Goal: Navigation & Orientation: Find specific page/section

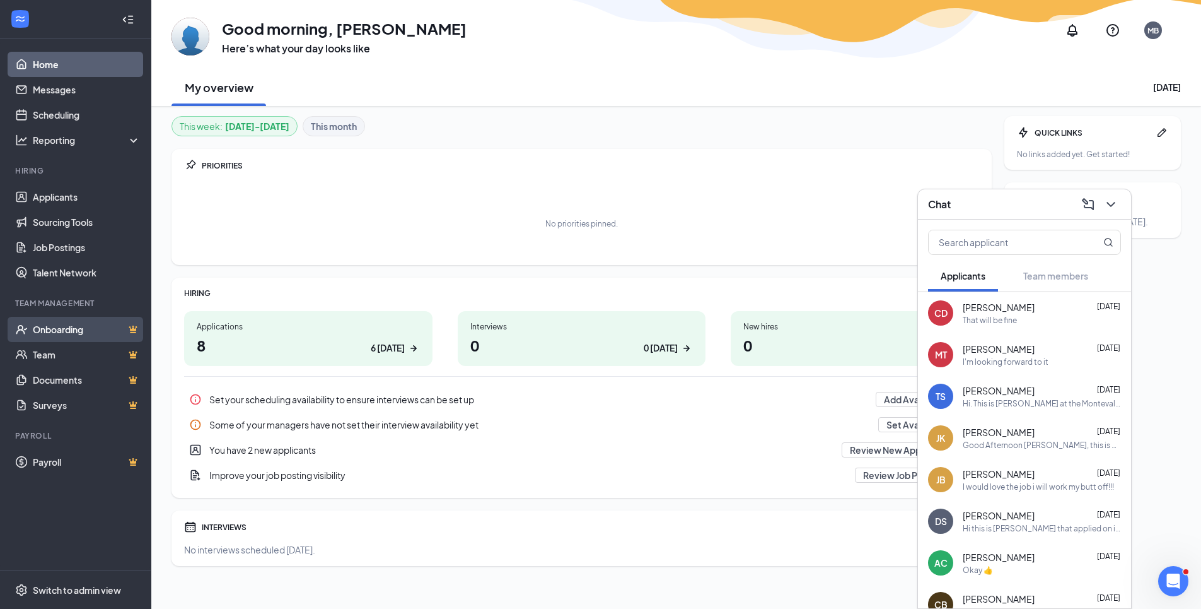
click at [73, 327] on link "Onboarding" at bounding box center [87, 329] width 108 height 25
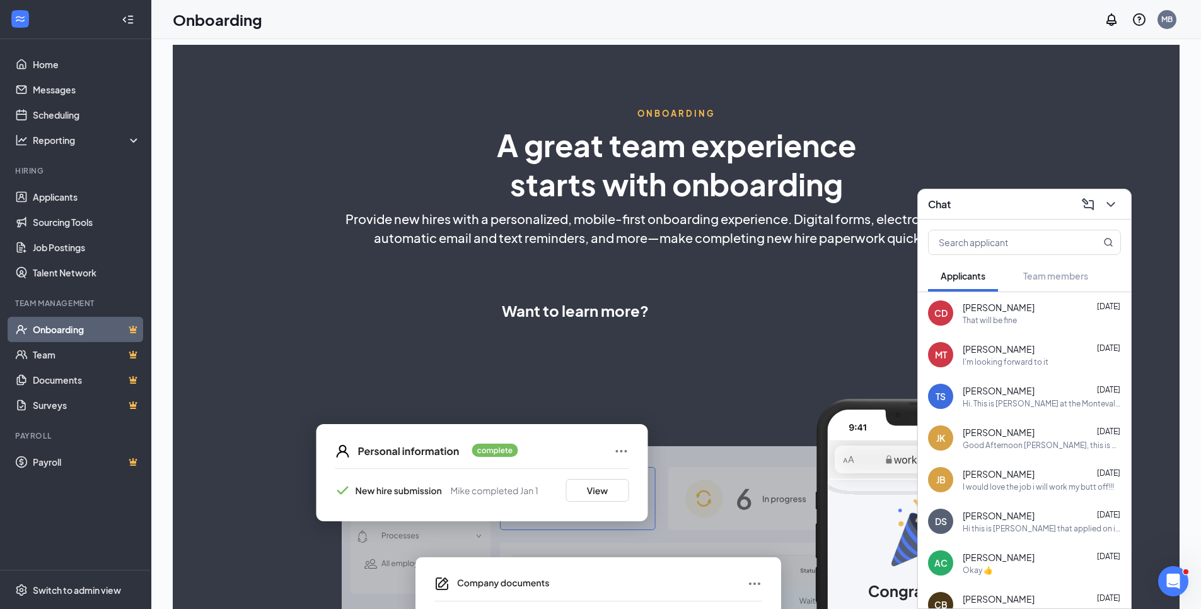
select select "US"
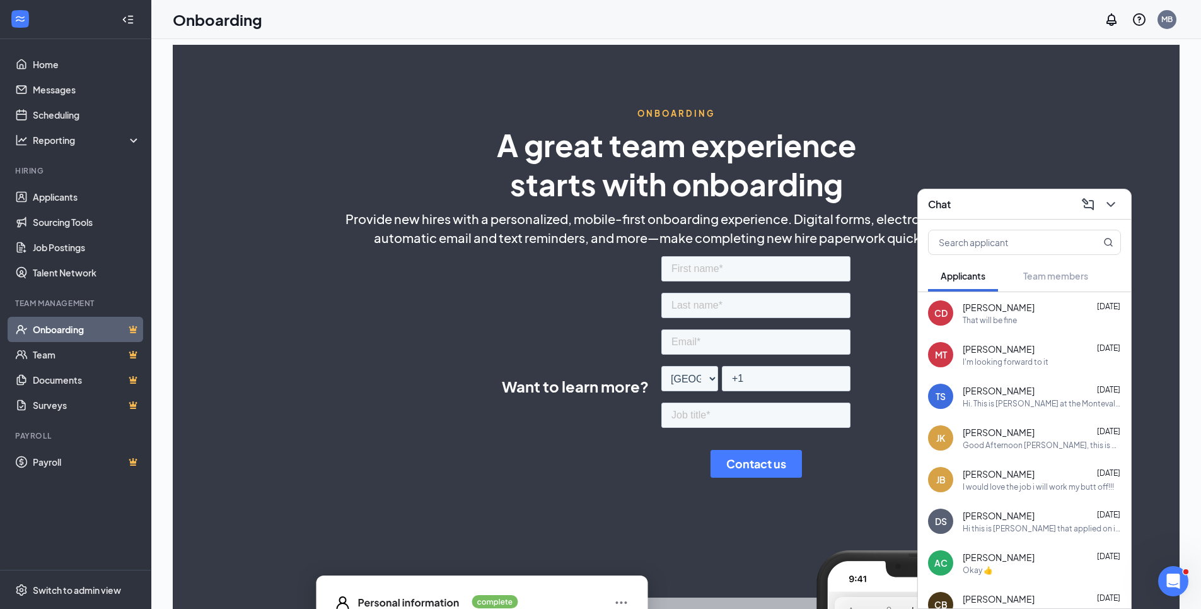
click at [936, 144] on div "ONBOARDING A great team experience starts with onboarding Provide new hires wit…" at bounding box center [676, 471] width 1007 height 853
click at [995, 390] on span "[PERSON_NAME]" at bounding box center [999, 390] width 72 height 13
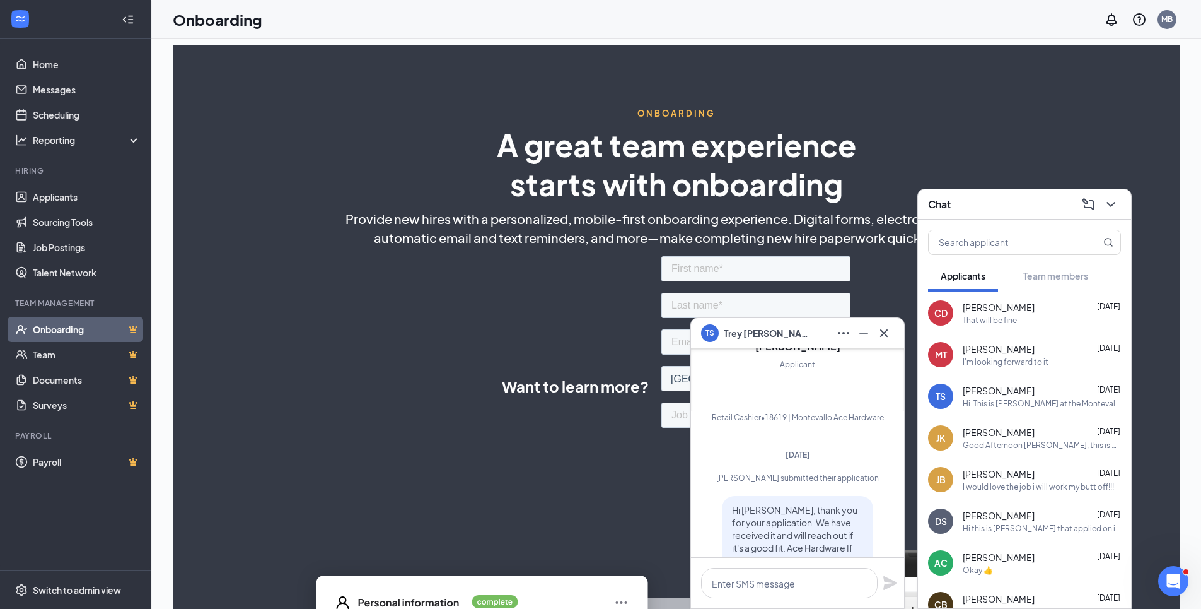
scroll to position [-189, 0]
click at [903, 156] on div "ONBOARDING A great team experience starts with onboarding Provide new hires wit…" at bounding box center [676, 471] width 1007 height 853
click at [884, 337] on icon "Cross" at bounding box center [884, 332] width 15 height 15
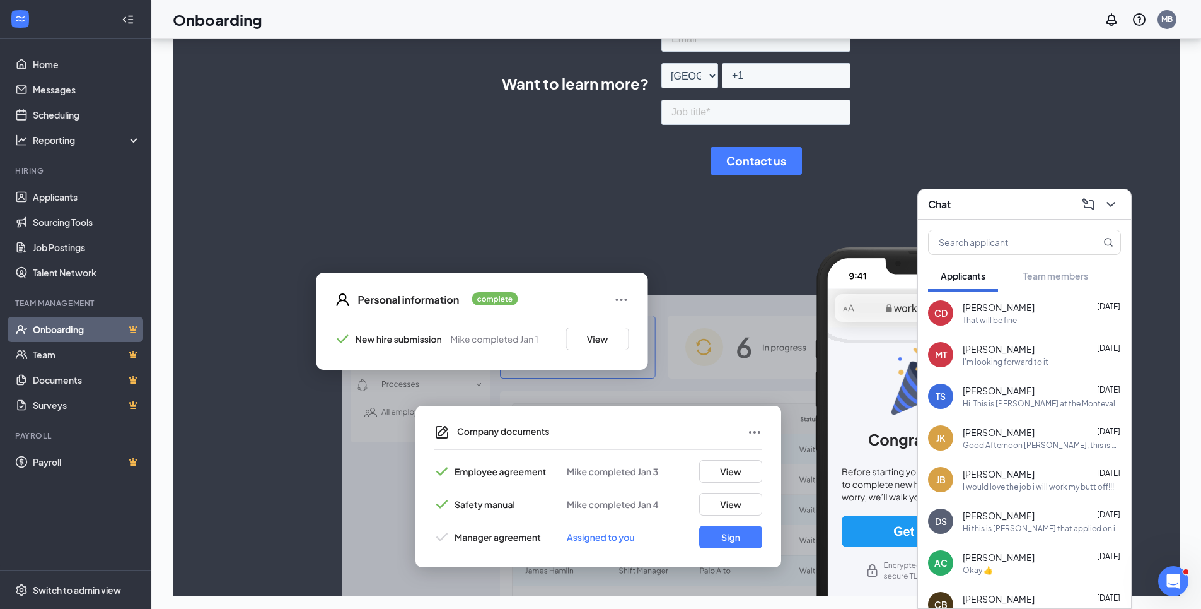
scroll to position [305, 0]
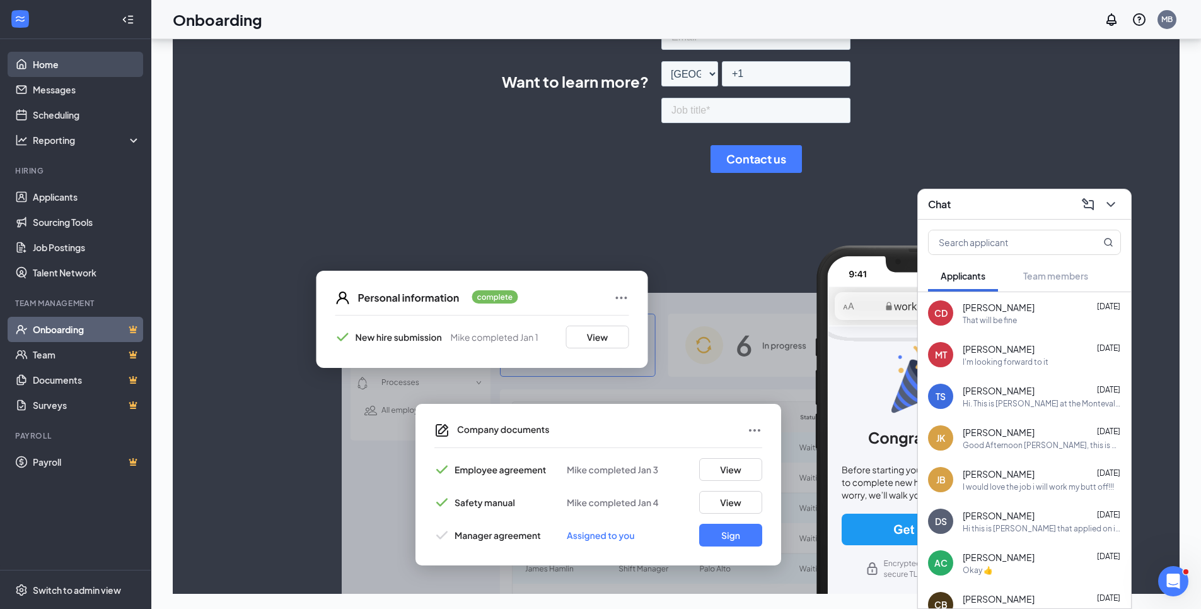
click at [57, 76] on link "Home" at bounding box center [87, 64] width 108 height 25
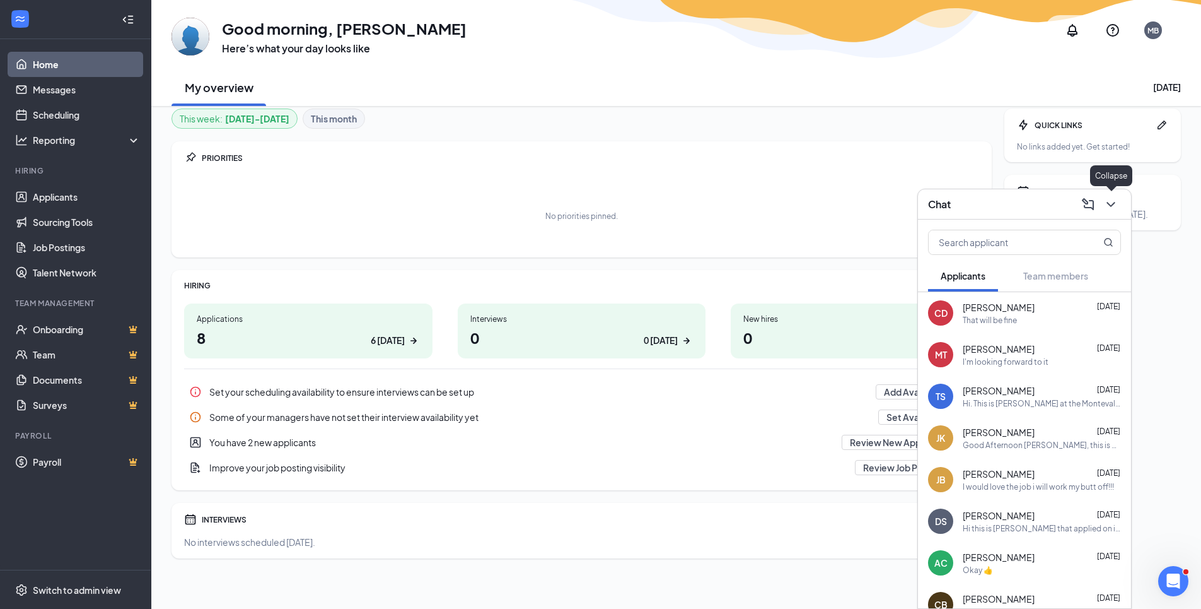
click at [1117, 203] on icon "ChevronDown" at bounding box center [1111, 204] width 15 height 15
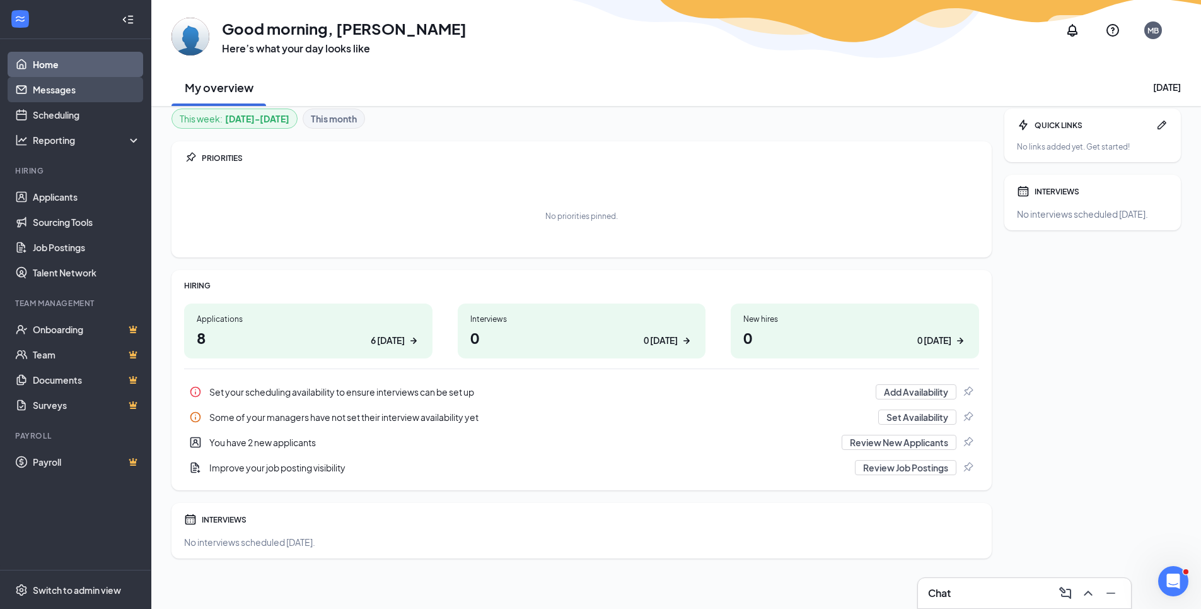
click at [62, 93] on link "Messages" at bounding box center [87, 89] width 108 height 25
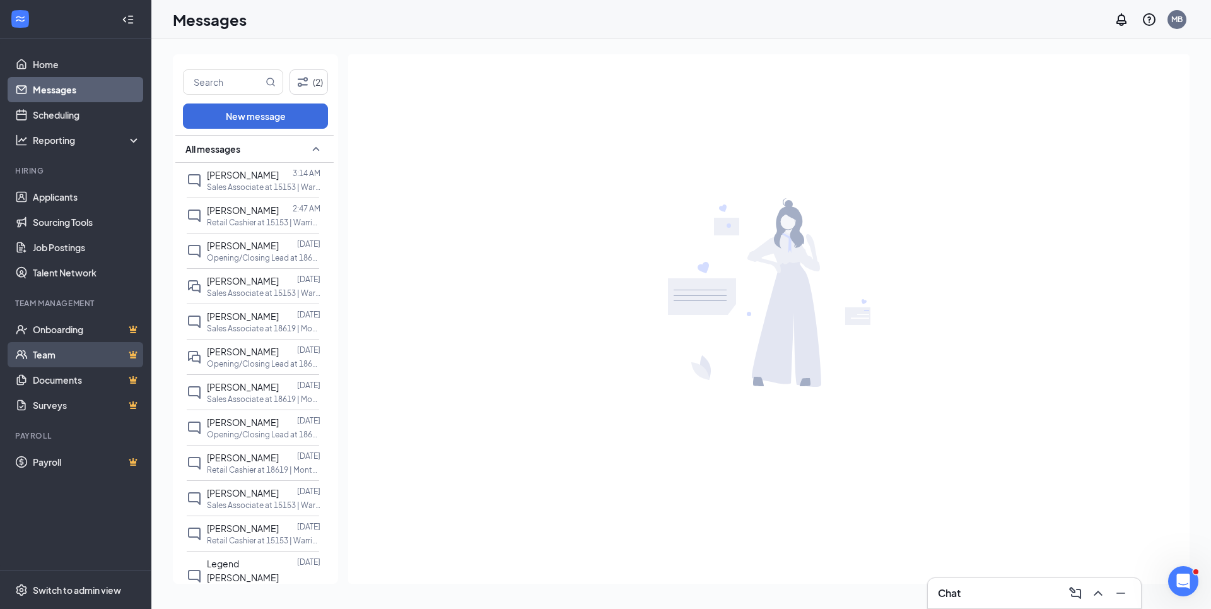
click at [44, 354] on link "Team" at bounding box center [87, 354] width 108 height 25
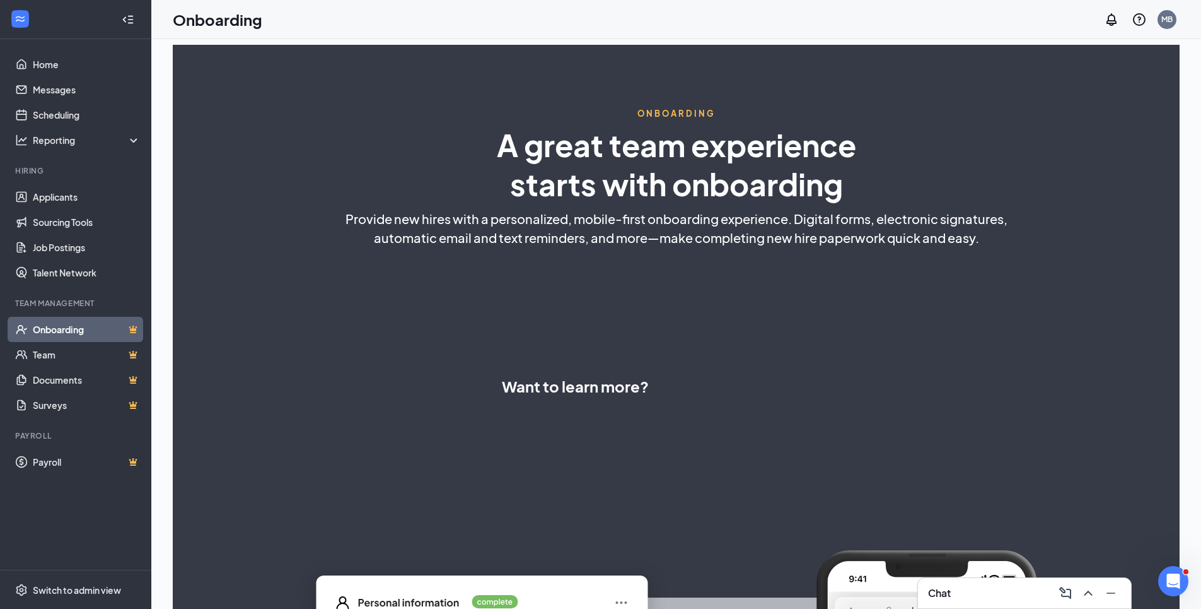
select select "US"
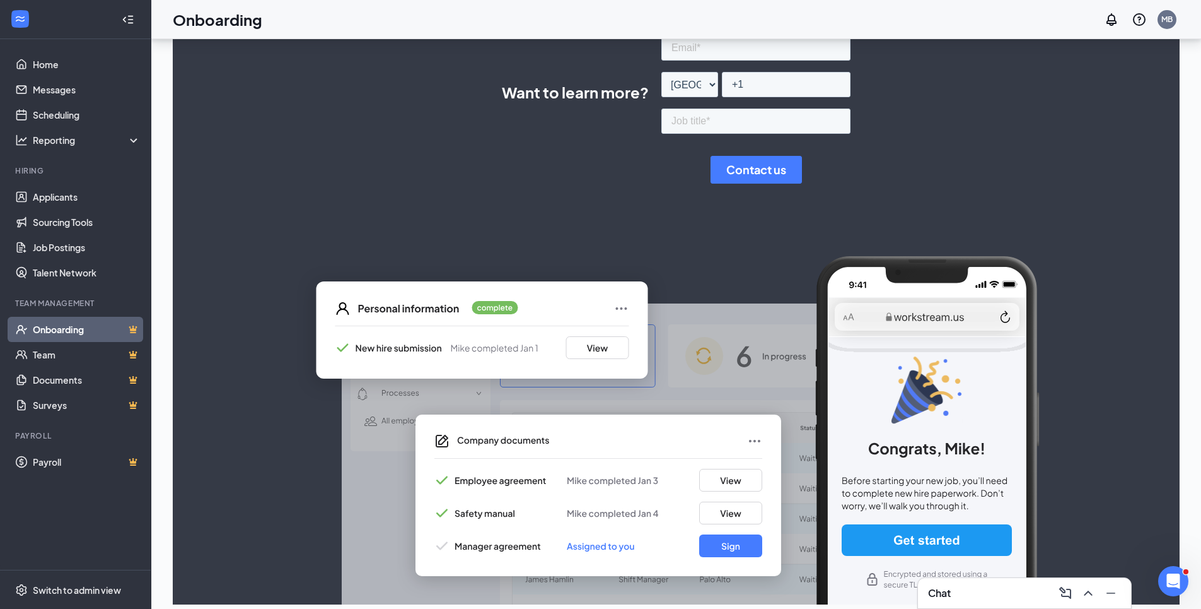
scroll to position [305, 0]
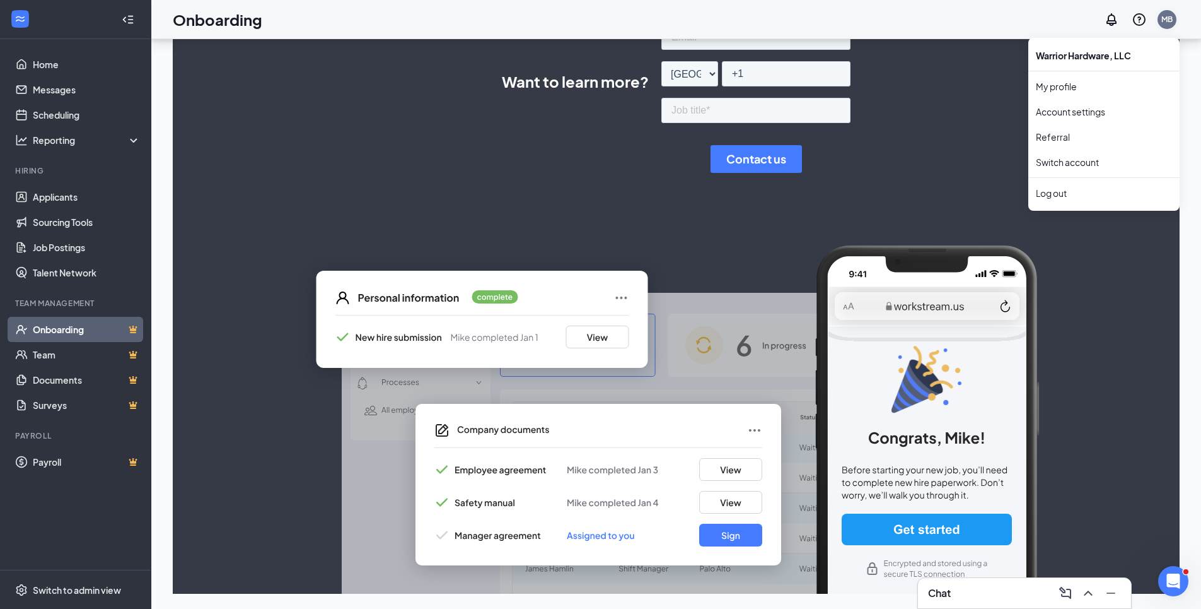
click at [1167, 23] on div "MB" at bounding box center [1167, 19] width 11 height 11
click at [1117, 54] on div "Warrior Hardware, LLC" at bounding box center [1104, 55] width 151 height 25
click at [1109, 59] on div "Warrior Hardware, LLC" at bounding box center [1104, 55] width 151 height 25
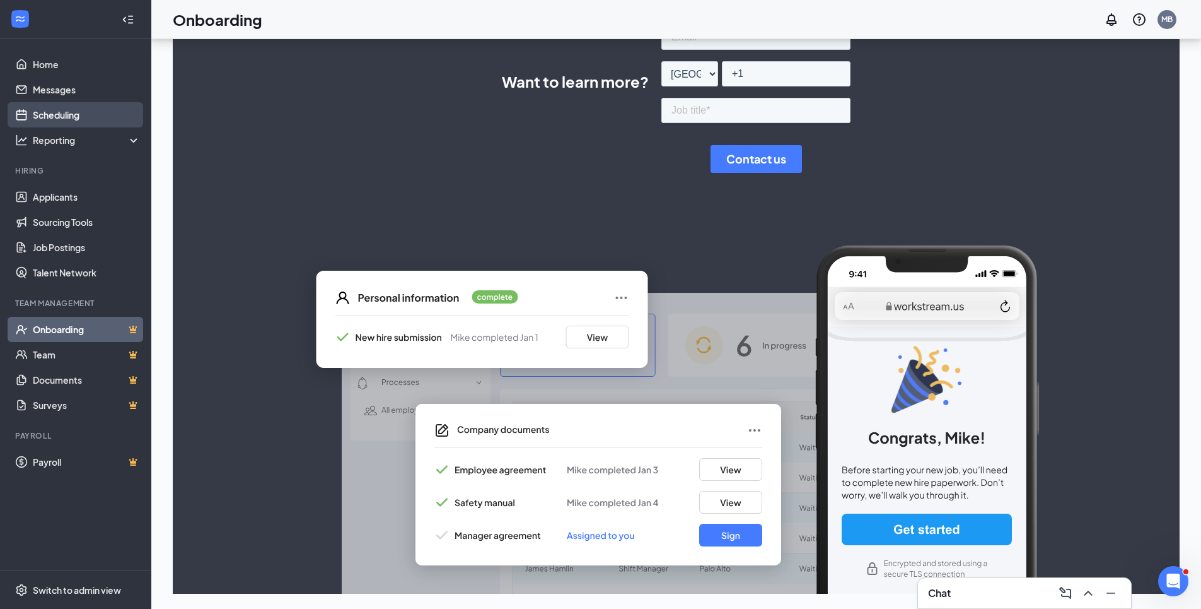
click at [54, 118] on link "Scheduling" at bounding box center [87, 114] width 108 height 25
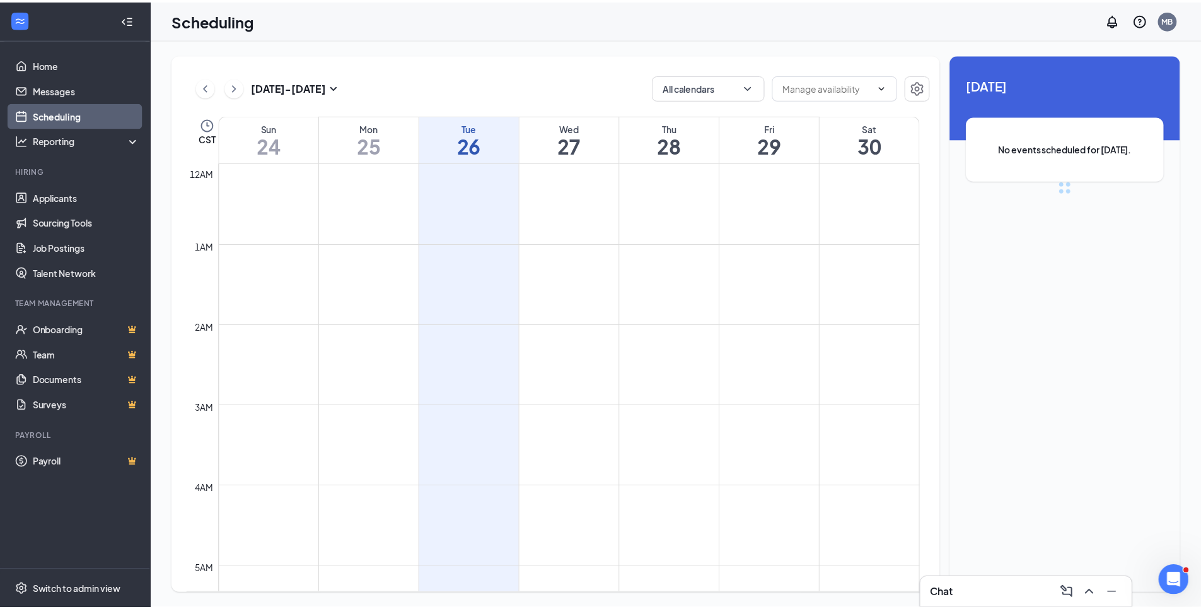
scroll to position [620, 0]
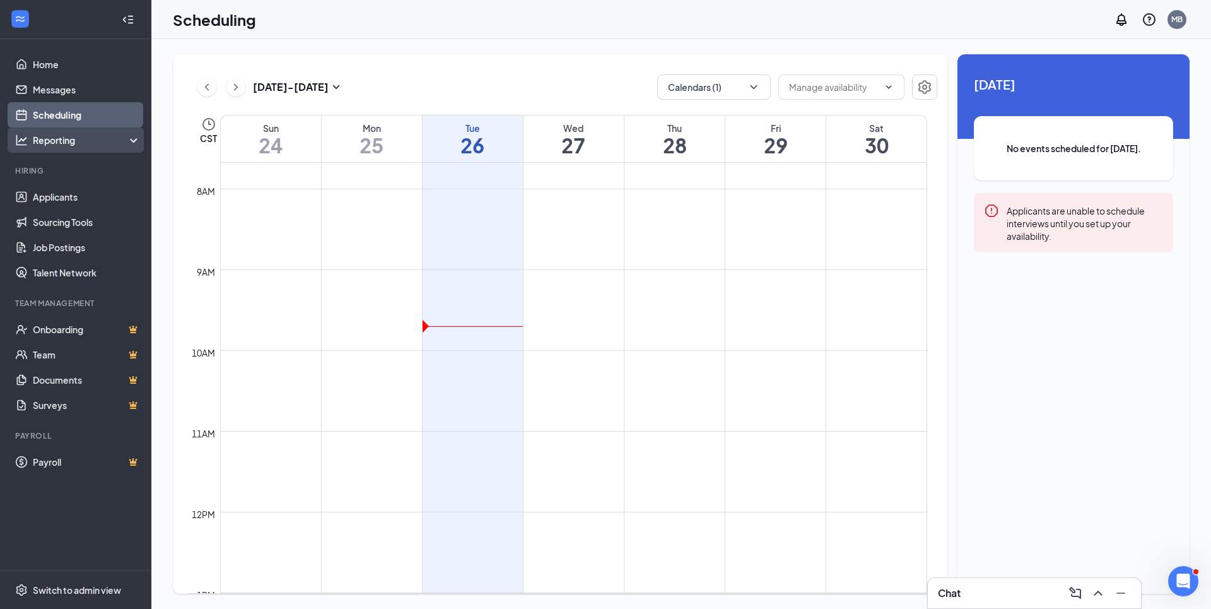
click at [61, 144] on div "Reporting" at bounding box center [87, 140] width 108 height 13
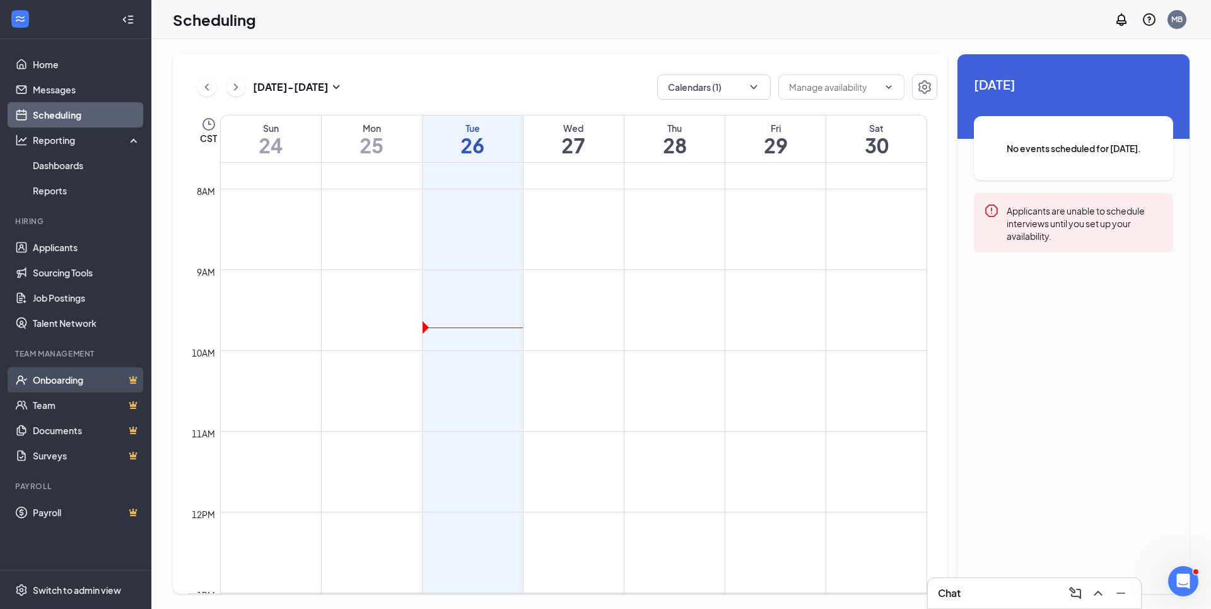
click at [56, 385] on link "Onboarding" at bounding box center [87, 379] width 108 height 25
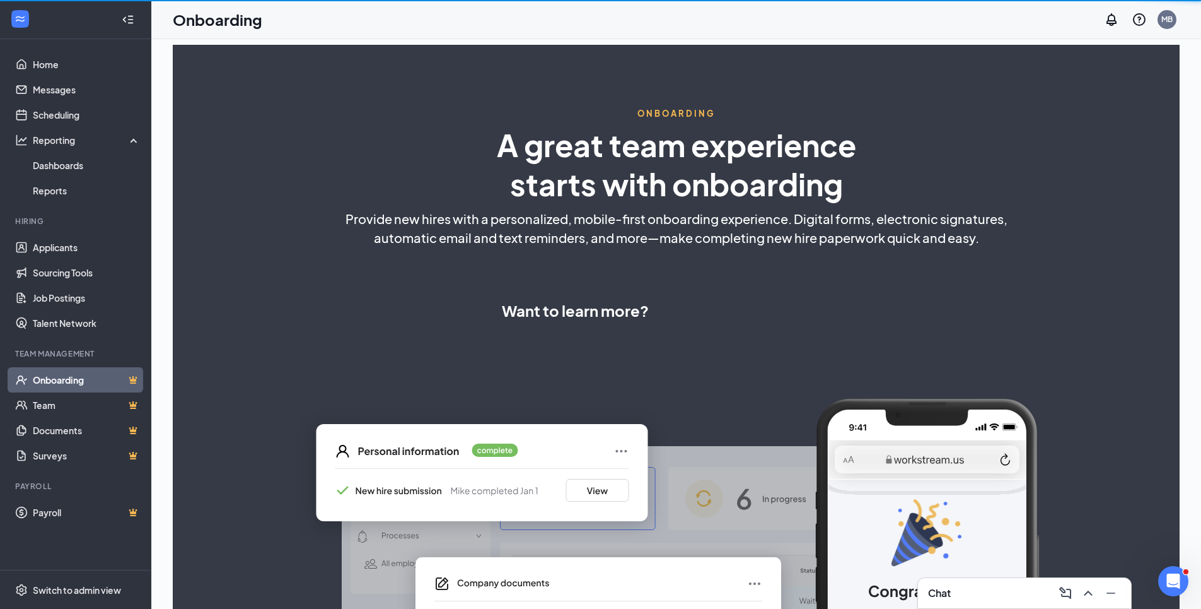
select select "US"
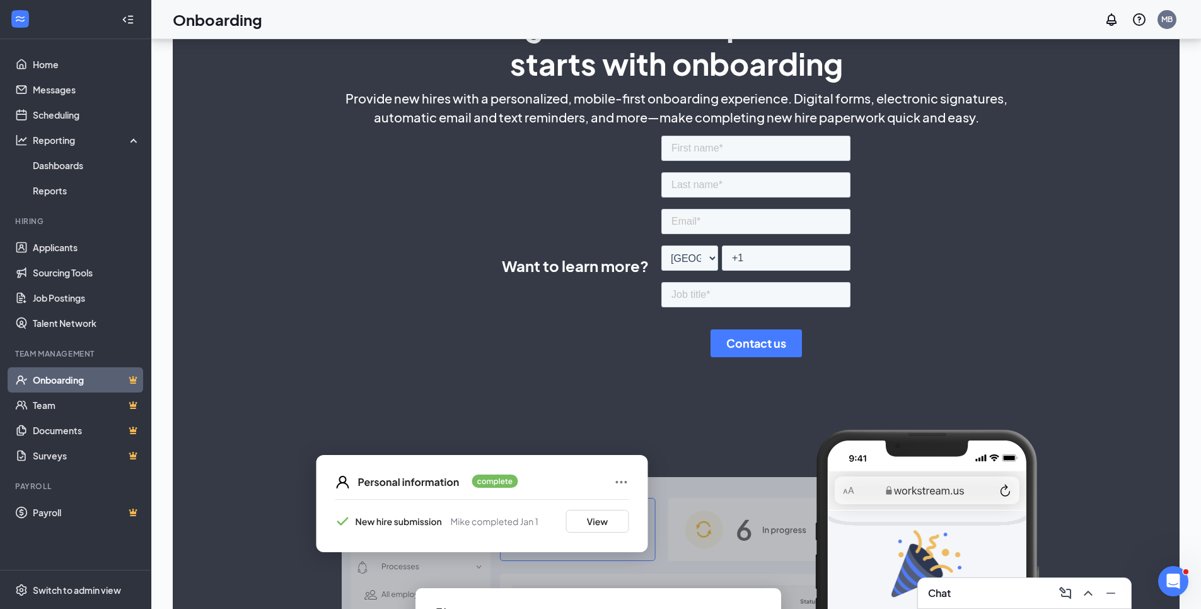
scroll to position [126, 0]
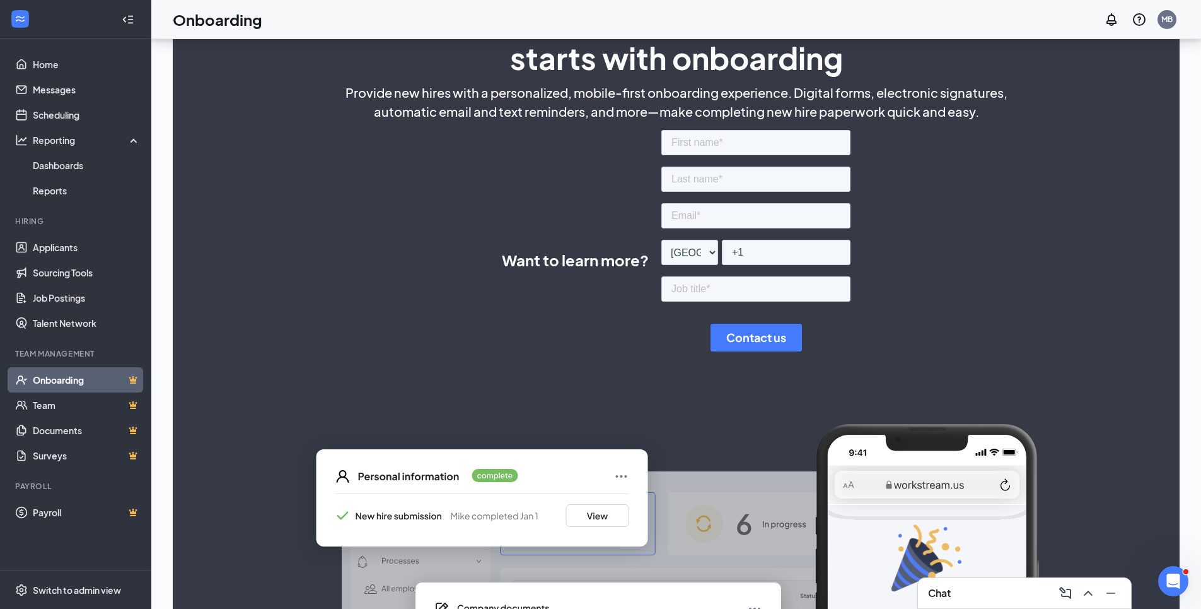
click at [597, 521] on img at bounding box center [676, 598] width 791 height 348
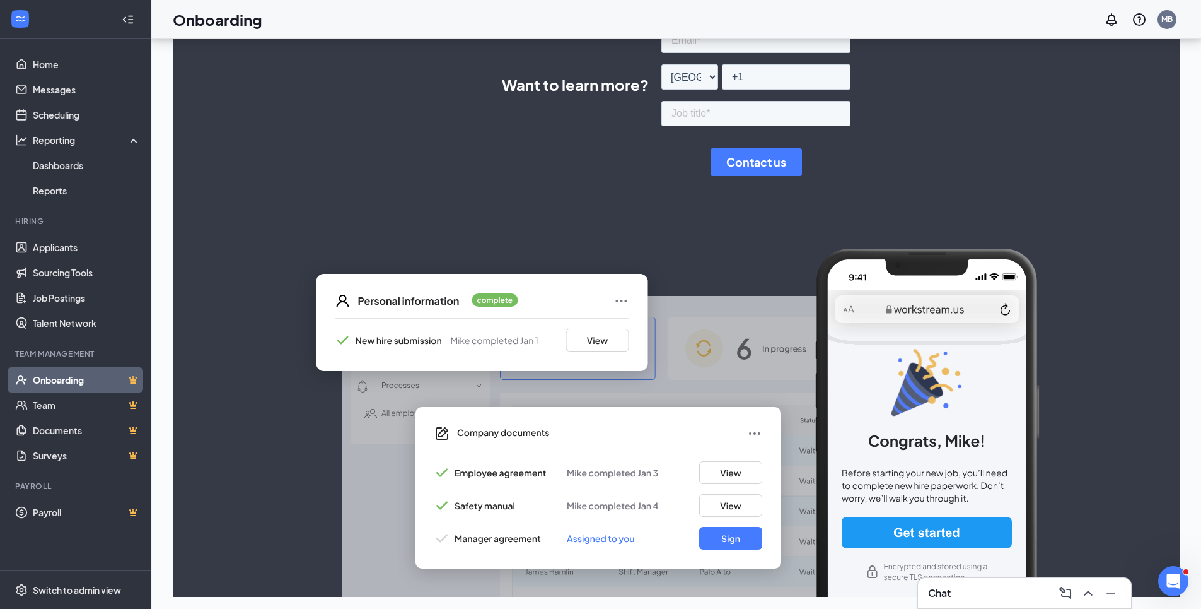
scroll to position [305, 0]
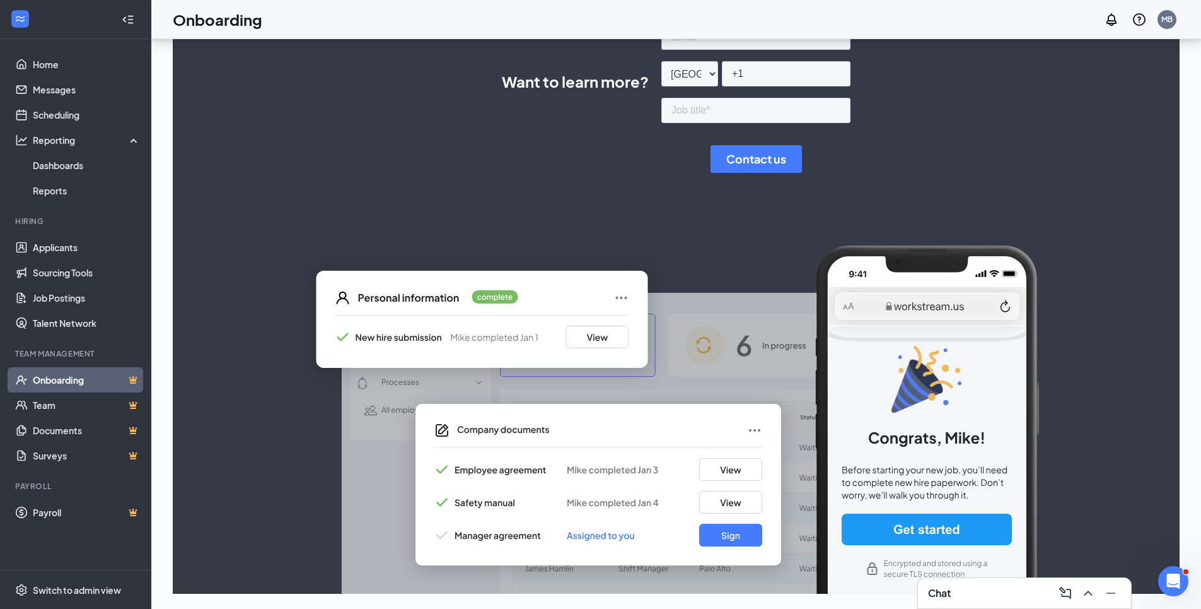
click at [721, 537] on img at bounding box center [676, 419] width 791 height 348
drag, startPoint x: 46, startPoint y: 66, endPoint x: 40, endPoint y: 59, distance: 8.5
click at [46, 66] on link "Home" at bounding box center [87, 64] width 108 height 25
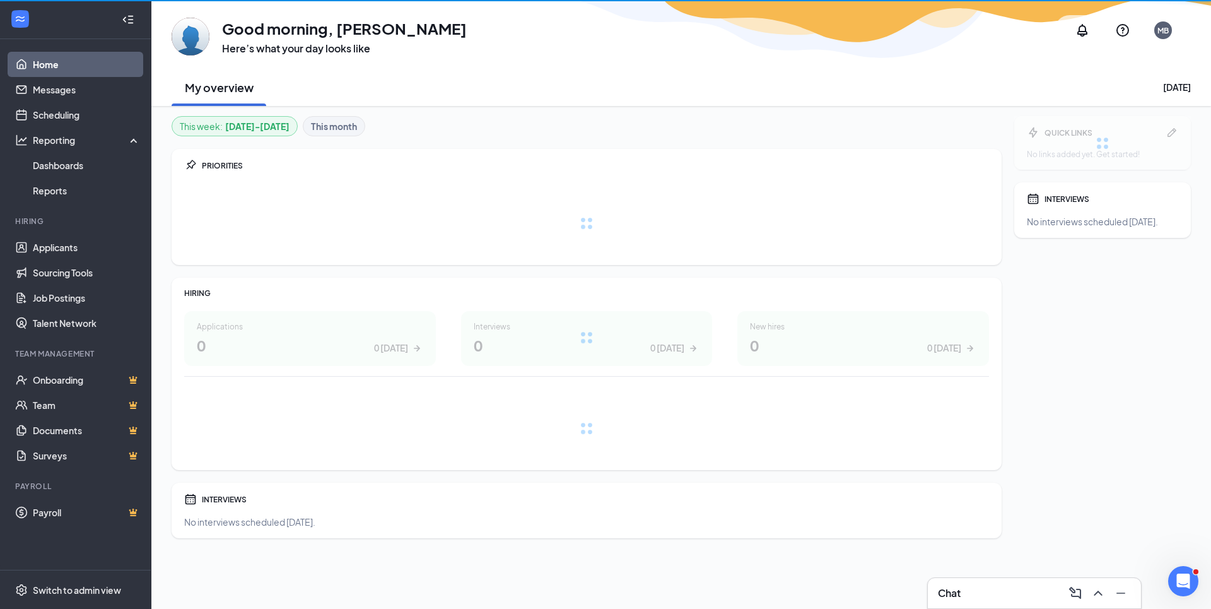
click at [18, 17] on icon "WorkstreamLogo" at bounding box center [20, 19] width 9 height 6
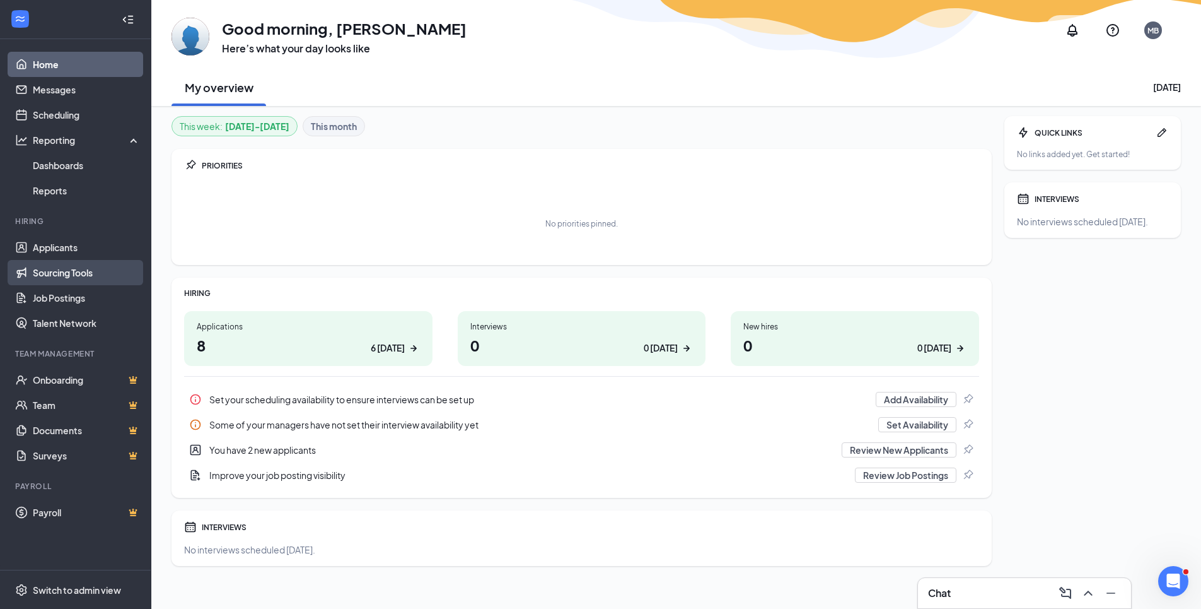
click at [65, 276] on link "Sourcing Tools" at bounding box center [87, 272] width 108 height 25
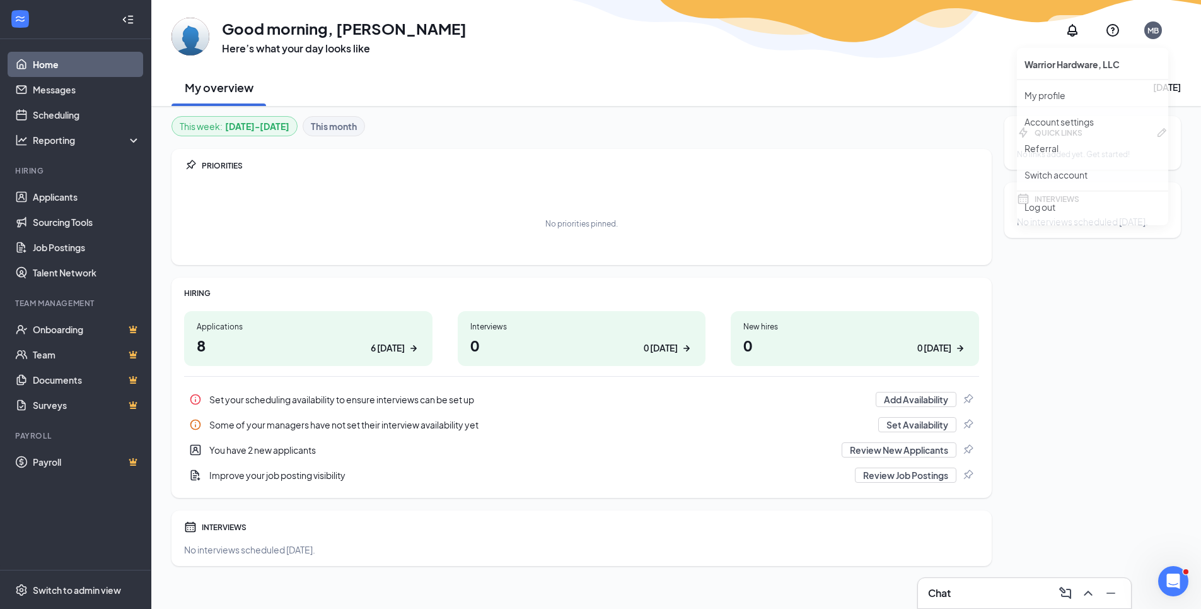
click at [1158, 28] on div "MB" at bounding box center [1153, 30] width 11 height 11
click at [349, 127] on b "This month" at bounding box center [334, 126] width 46 height 14
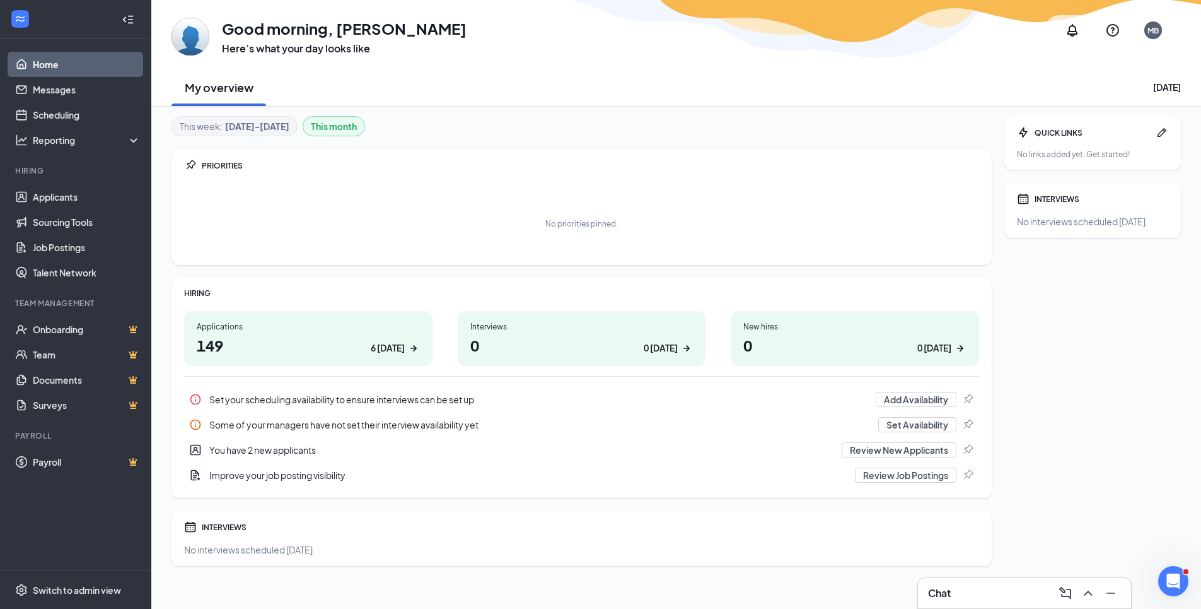
click at [928, 347] on div "0 [DATE]" at bounding box center [935, 347] width 34 height 13
